Goal: Task Accomplishment & Management: Use online tool/utility

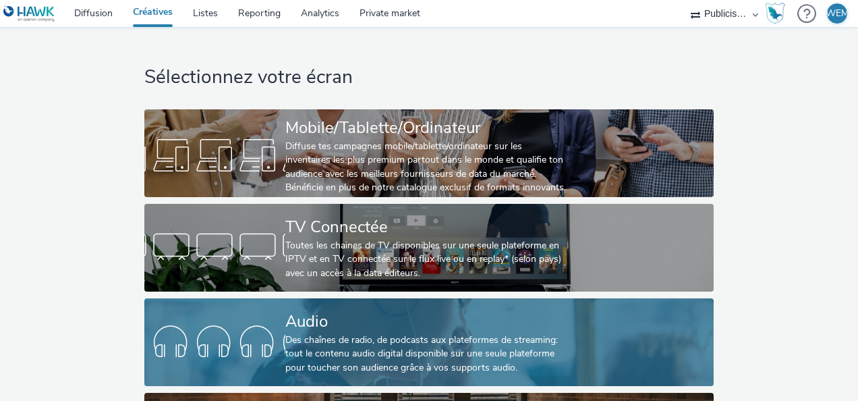
click at [293, 323] on div "Audio" at bounding box center [426, 322] width 282 height 24
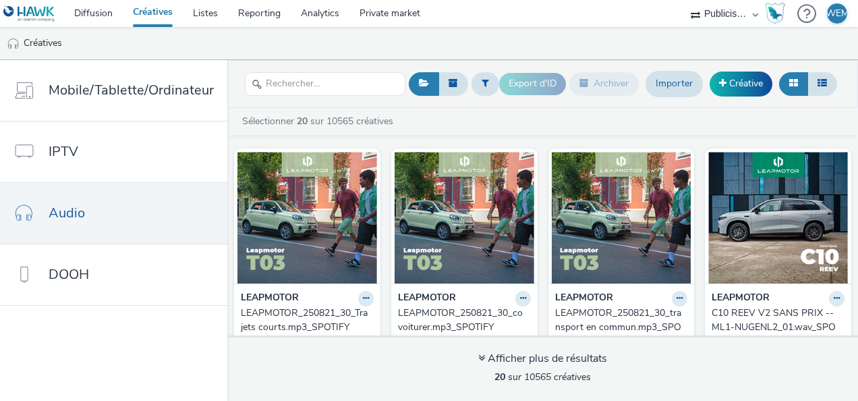
click at [555, 40] on ul "Créatives" at bounding box center [429, 43] width 858 height 32
click at [725, 82] on span at bounding box center [722, 82] width 7 height 9
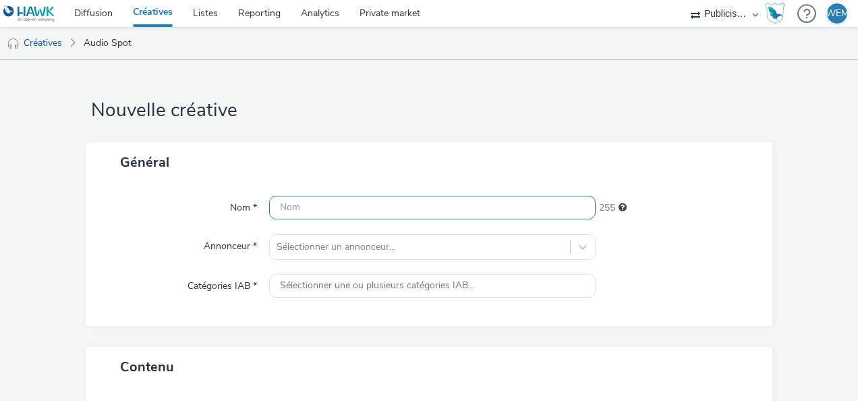
click at [369, 200] on input "text" at bounding box center [432, 208] width 326 height 24
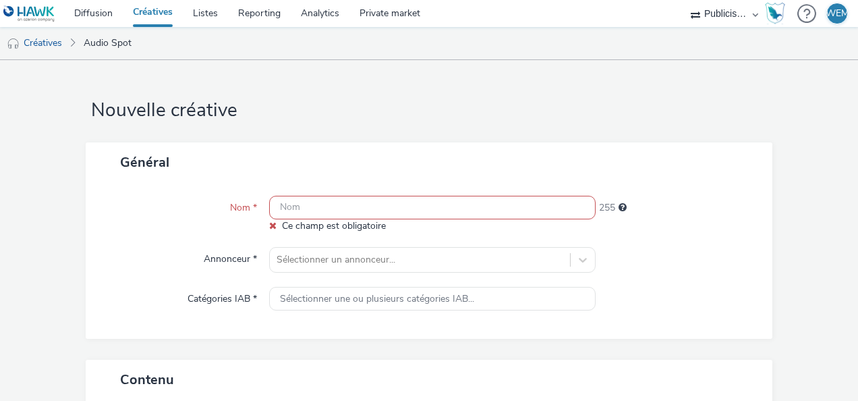
click at [348, 211] on input "text" at bounding box center [432, 208] width 326 height 24
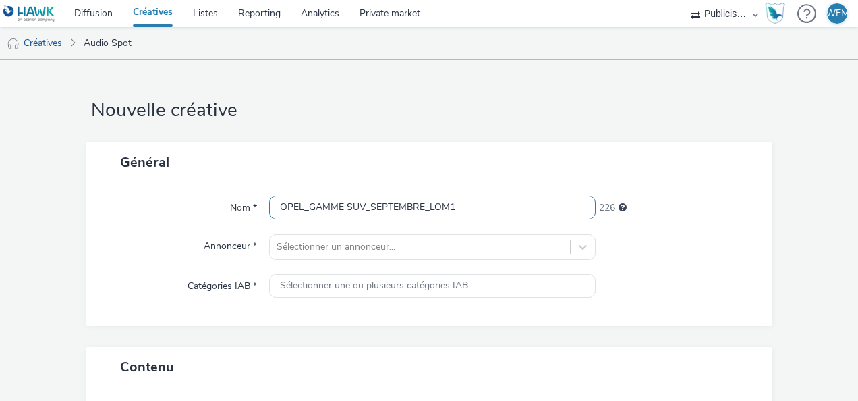
drag, startPoint x: 472, startPoint y: 208, endPoint x: 49, endPoint y: 209, distance: 422.8
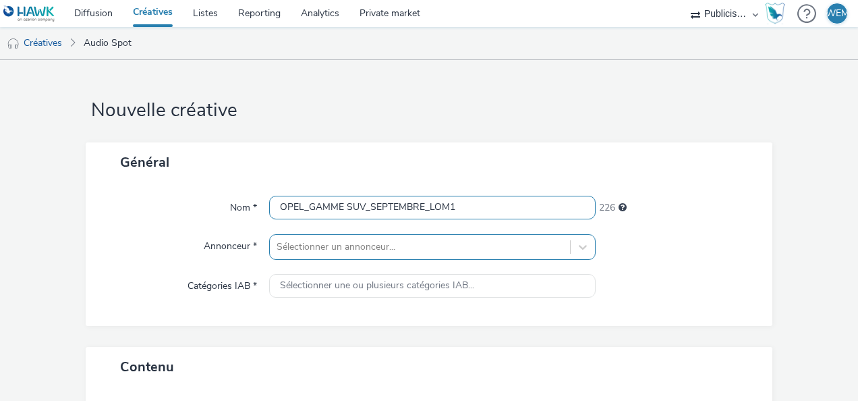
type input "OPEL_GAMME SUV_SEPTEMBRE_LOM1"
click at [368, 239] on div "Sélectionner un annonceur..." at bounding box center [432, 247] width 326 height 26
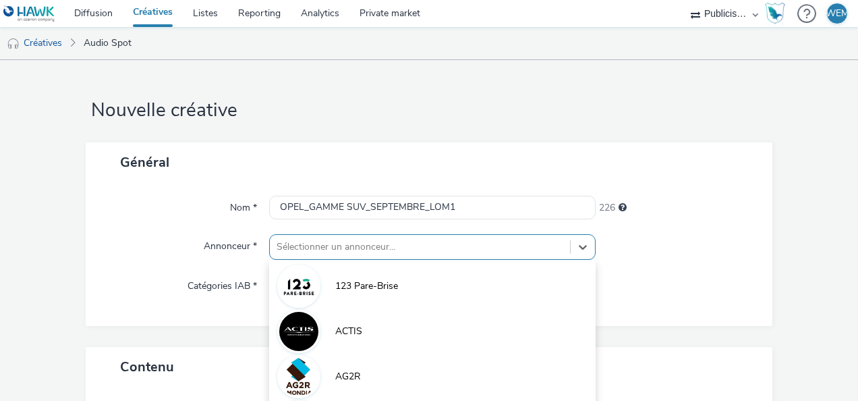
scroll to position [127, 0]
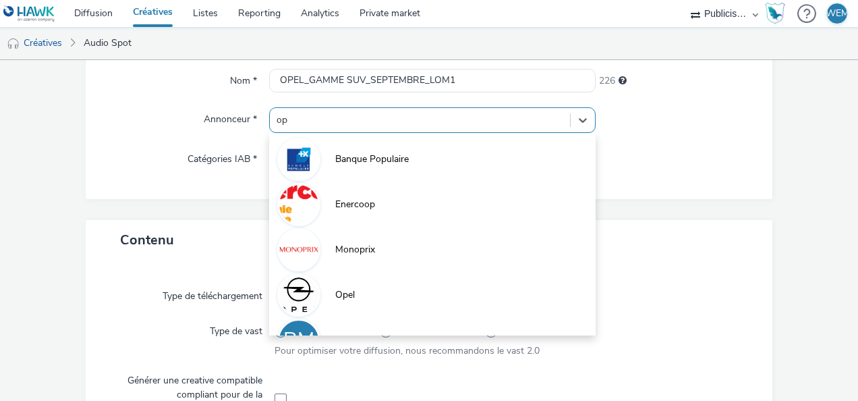
type input "ope"
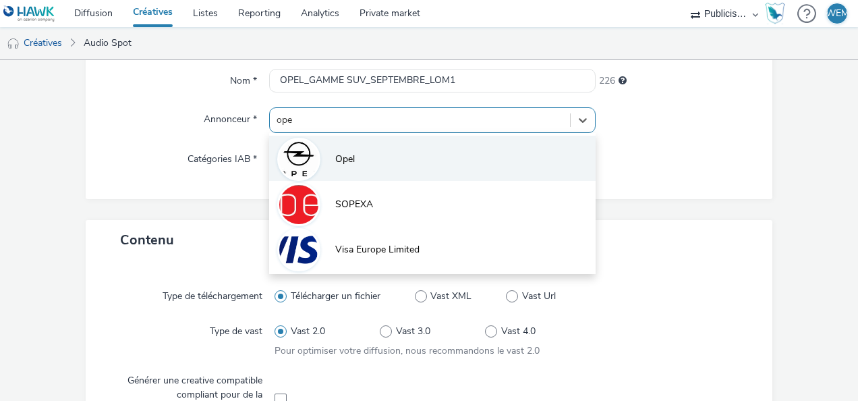
click at [353, 165] on li "Opel" at bounding box center [432, 158] width 326 height 45
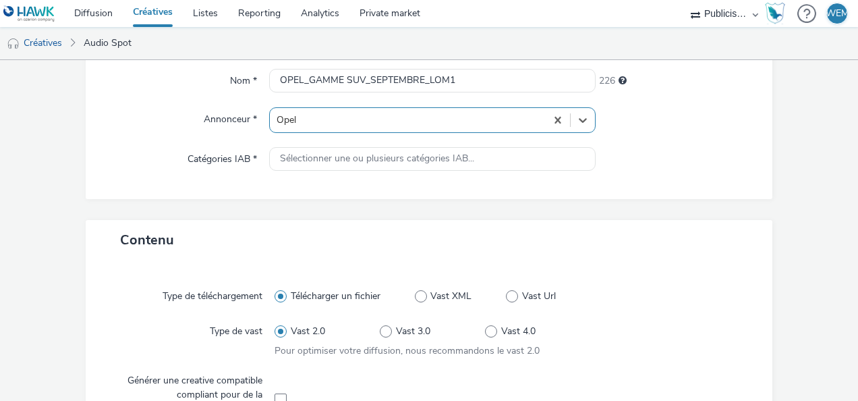
type input "http://opel.fr"
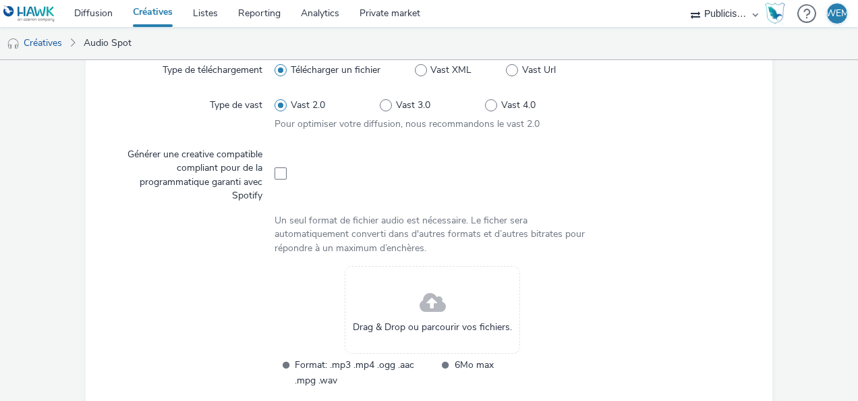
scroll to position [362, 0]
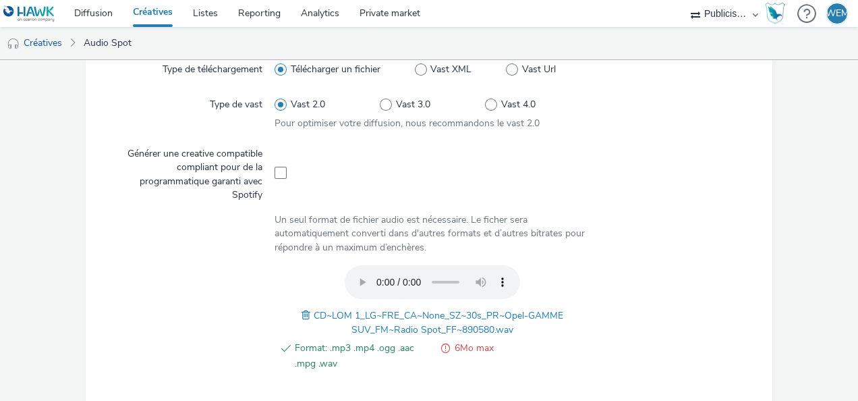
click at [688, 216] on div at bounding box center [669, 233] width 158 height 41
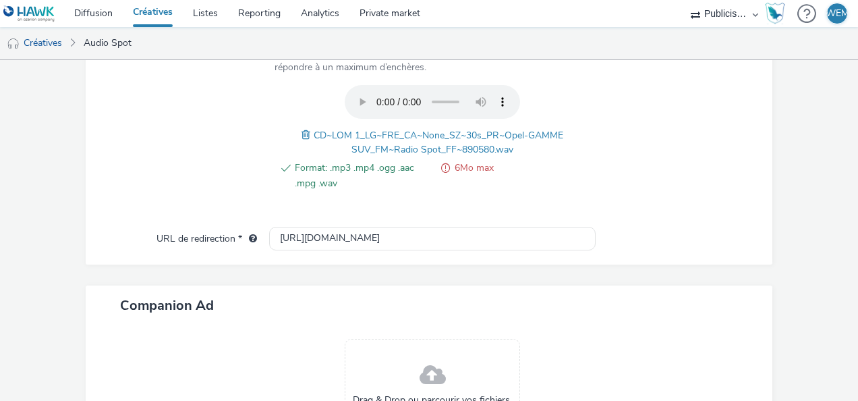
click at [469, 167] on span "6Mo max" at bounding box center [522, 175] width 136 height 31
click at [641, 187] on div at bounding box center [669, 145] width 158 height 120
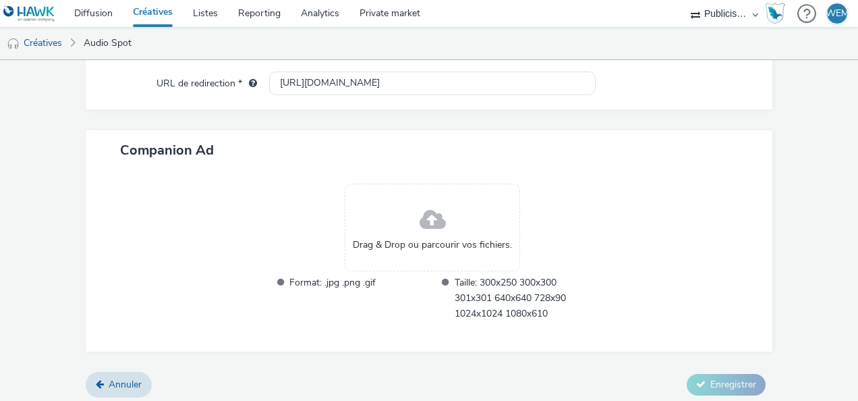
scroll to position [702, 0]
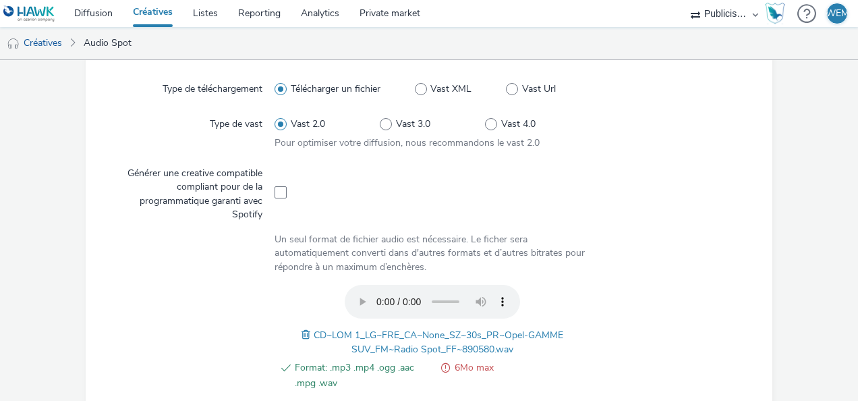
click at [713, 301] on div at bounding box center [669, 345] width 158 height 120
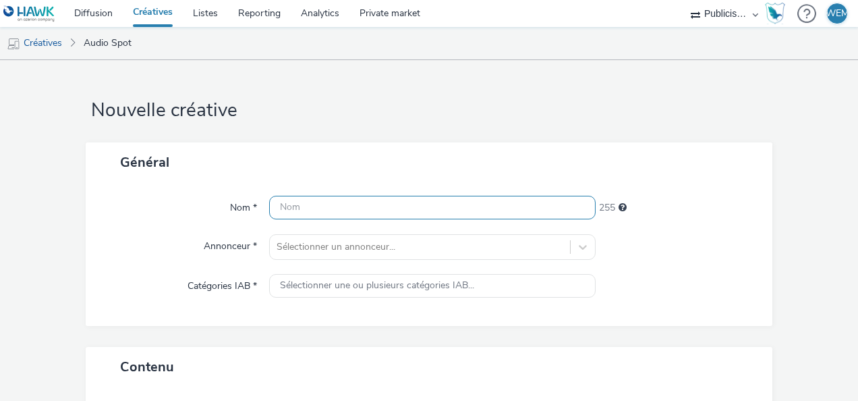
click at [313, 205] on input "text" at bounding box center [432, 208] width 326 height 24
paste input "[PHONE_NUMBER]"
type input "[PHONE_NUMBER]"
drag, startPoint x: 364, startPoint y: 213, endPoint x: -156, endPoint y: 208, distance: 520.6
click at [0, 208] on html "Diffusion Créatives Listes Reporting Analytics Private market Publicis Media Au…" at bounding box center [429, 200] width 858 height 401
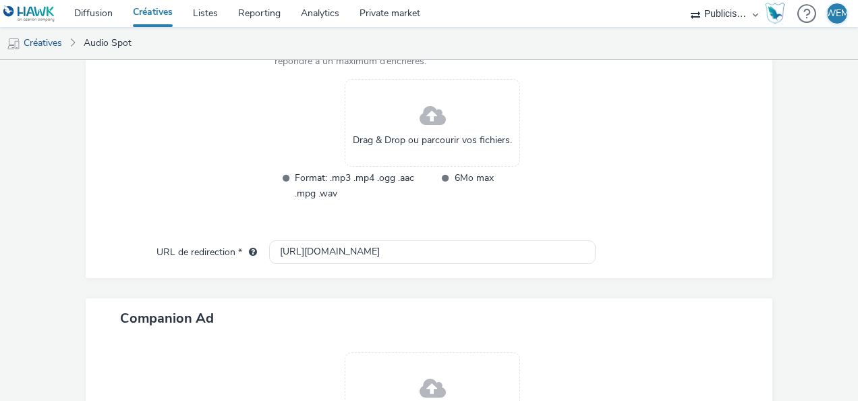
scroll to position [552, 0]
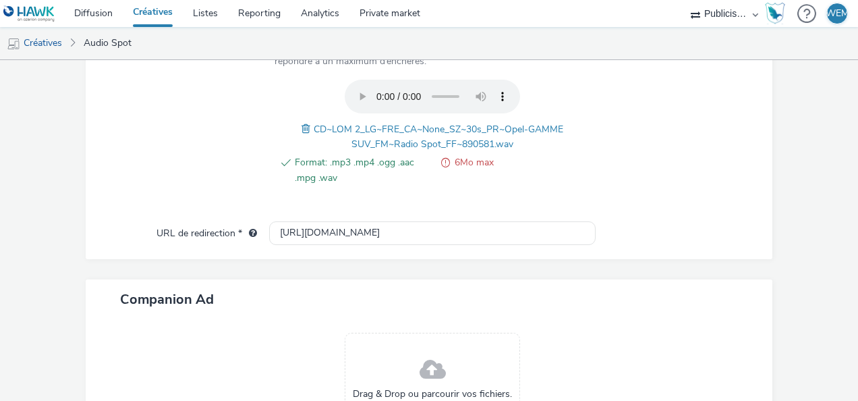
click at [228, 155] on div at bounding box center [192, 140] width 165 height 120
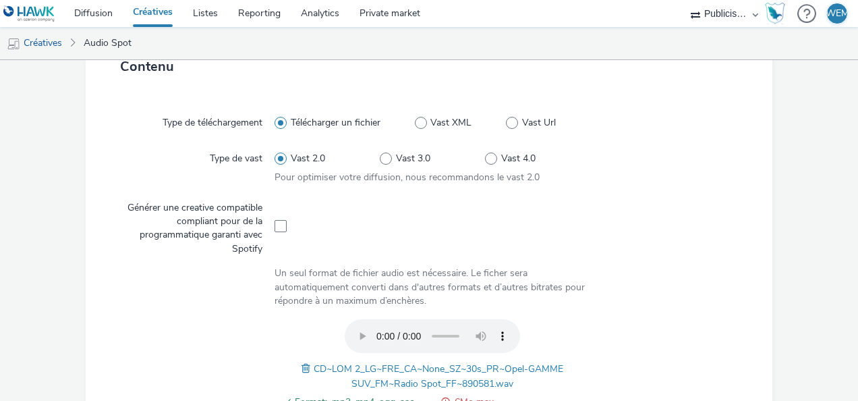
scroll to position [167, 0]
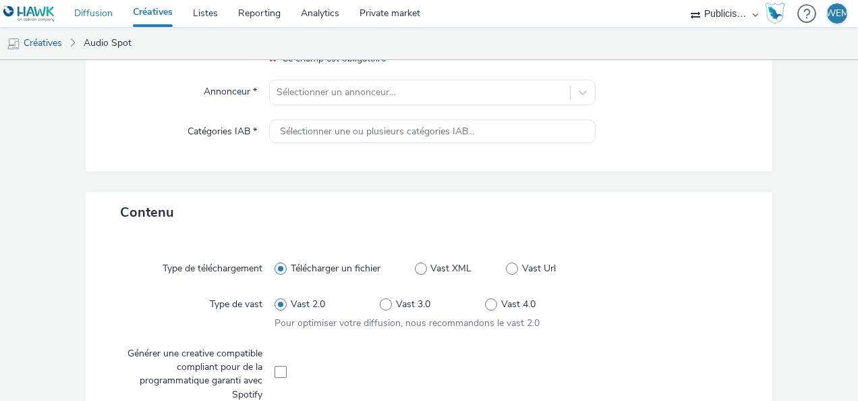
click at [101, 11] on link "Diffusion" at bounding box center [93, 13] width 59 height 27
